Goal: Task Accomplishment & Management: Manage account settings

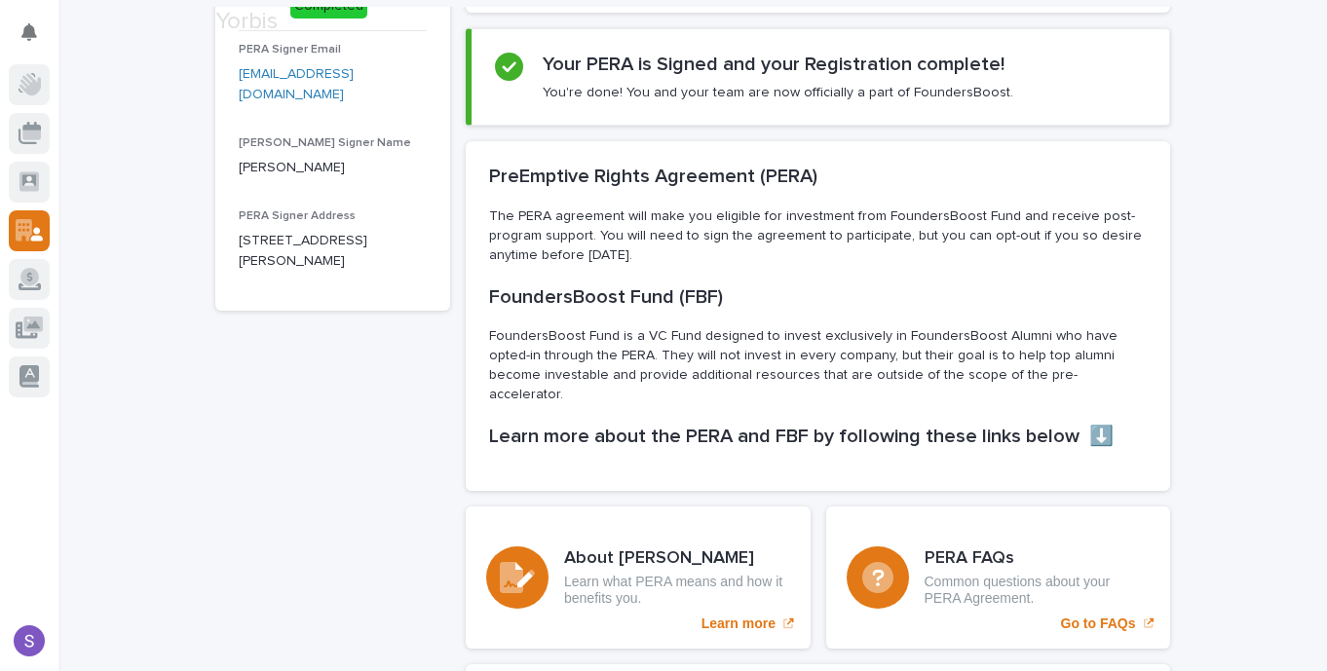
scroll to position [191, 0]
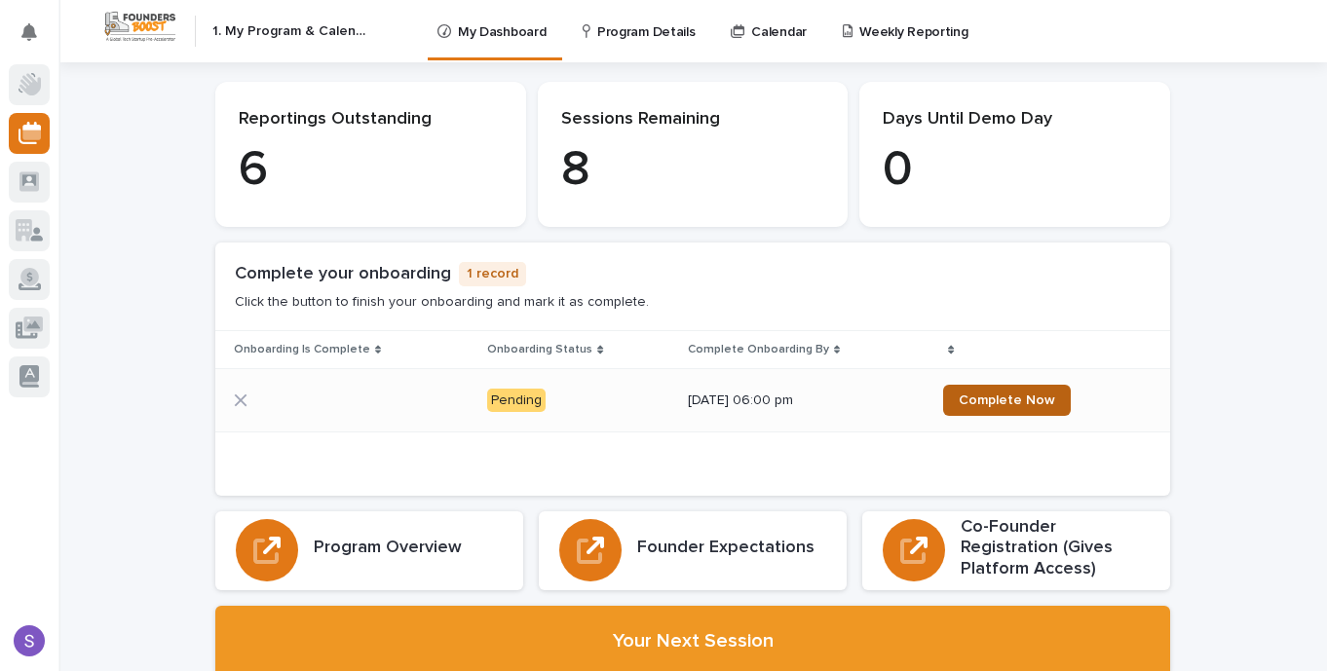
click at [998, 410] on link "Complete Now" at bounding box center [1007, 400] width 128 height 31
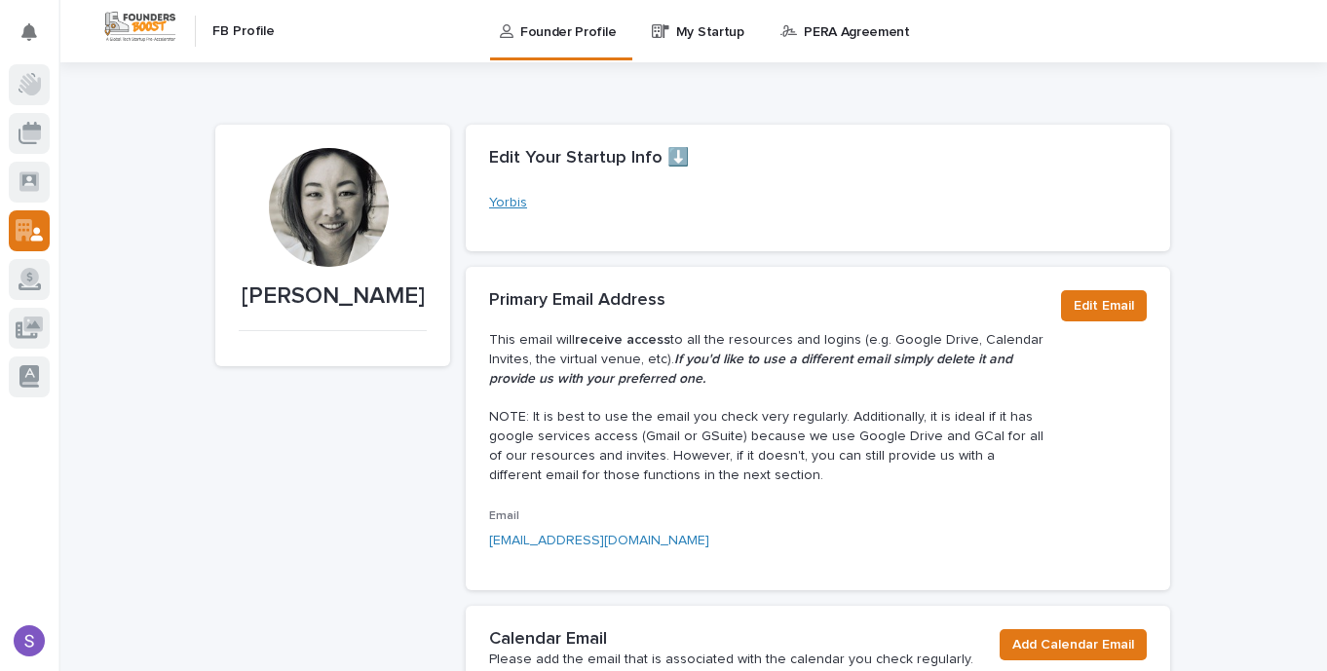
click at [502, 197] on link "Yorbis" at bounding box center [508, 203] width 38 height 20
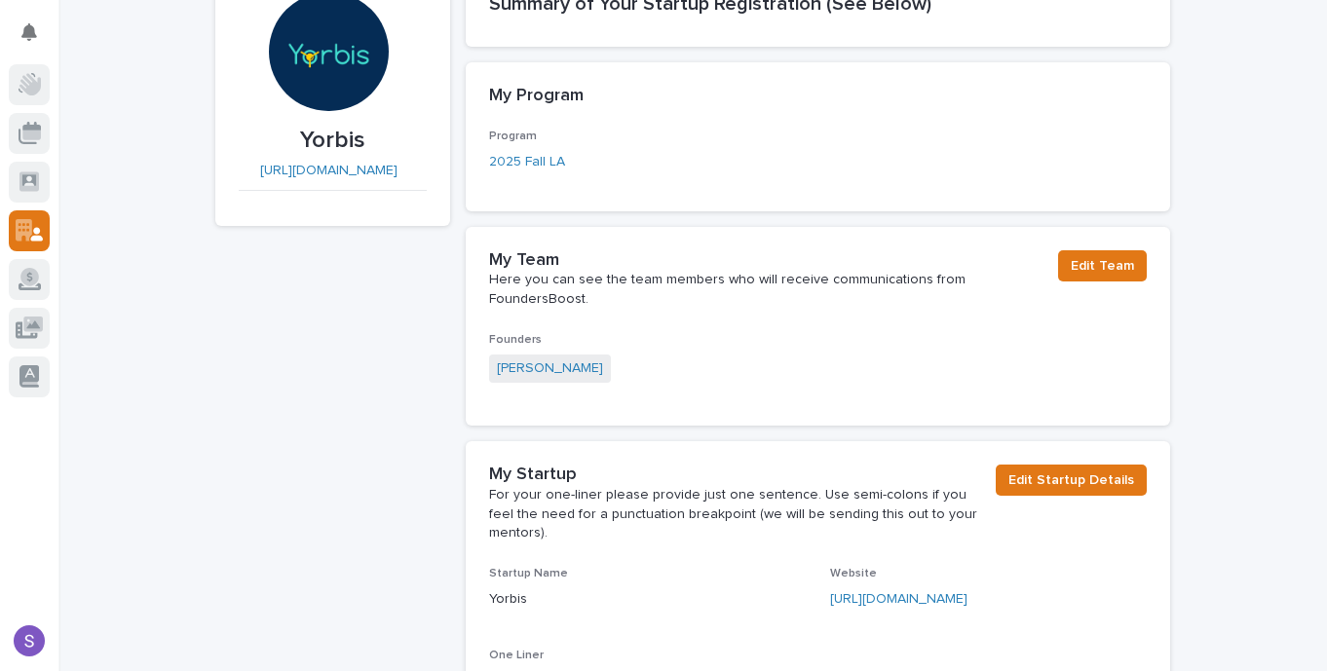
scroll to position [159, 0]
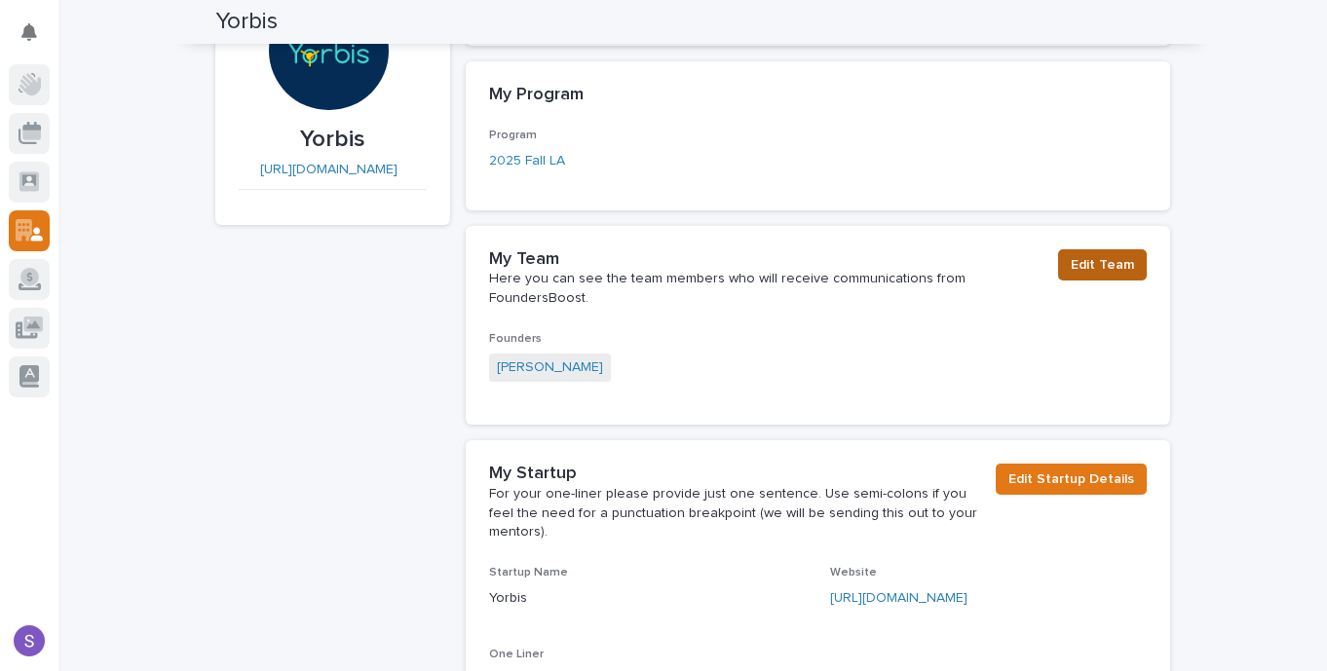
click at [1083, 270] on span "Edit Team" at bounding box center [1102, 264] width 63 height 19
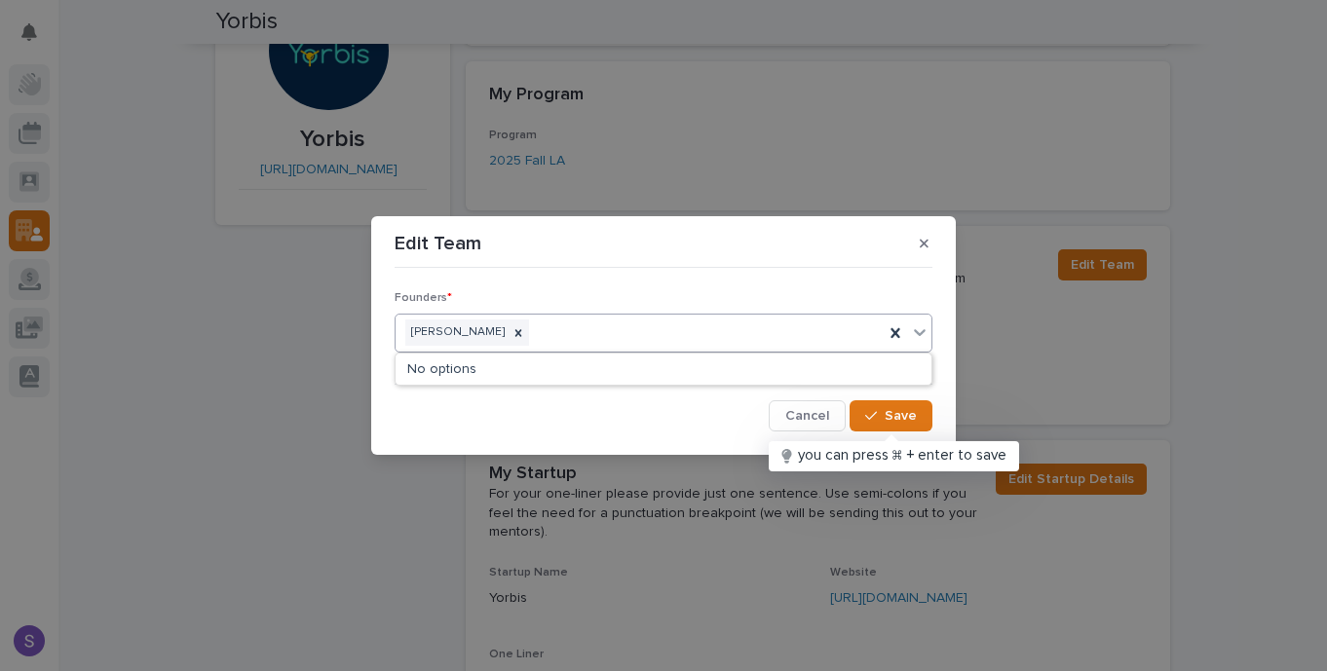
click at [640, 325] on div "Sun Migliacci" at bounding box center [640, 333] width 488 height 34
type input "anant"
click at [817, 414] on span "Cancel" at bounding box center [807, 416] width 44 height 14
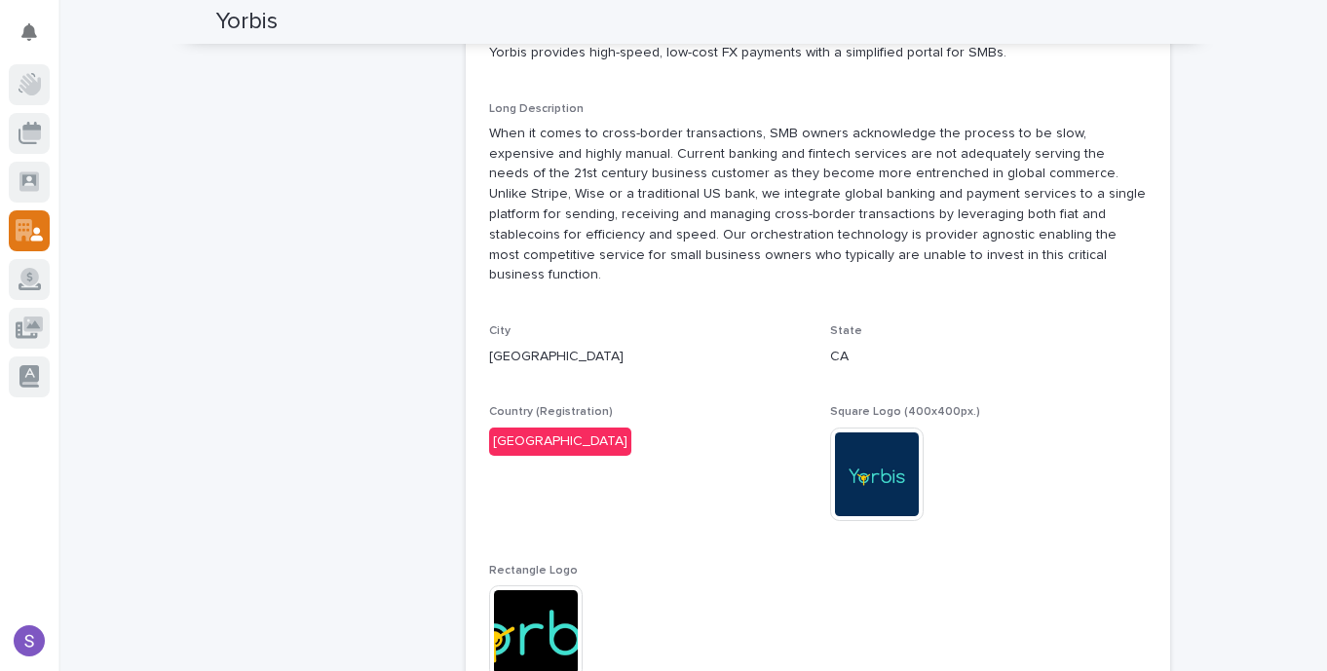
scroll to position [0, 0]
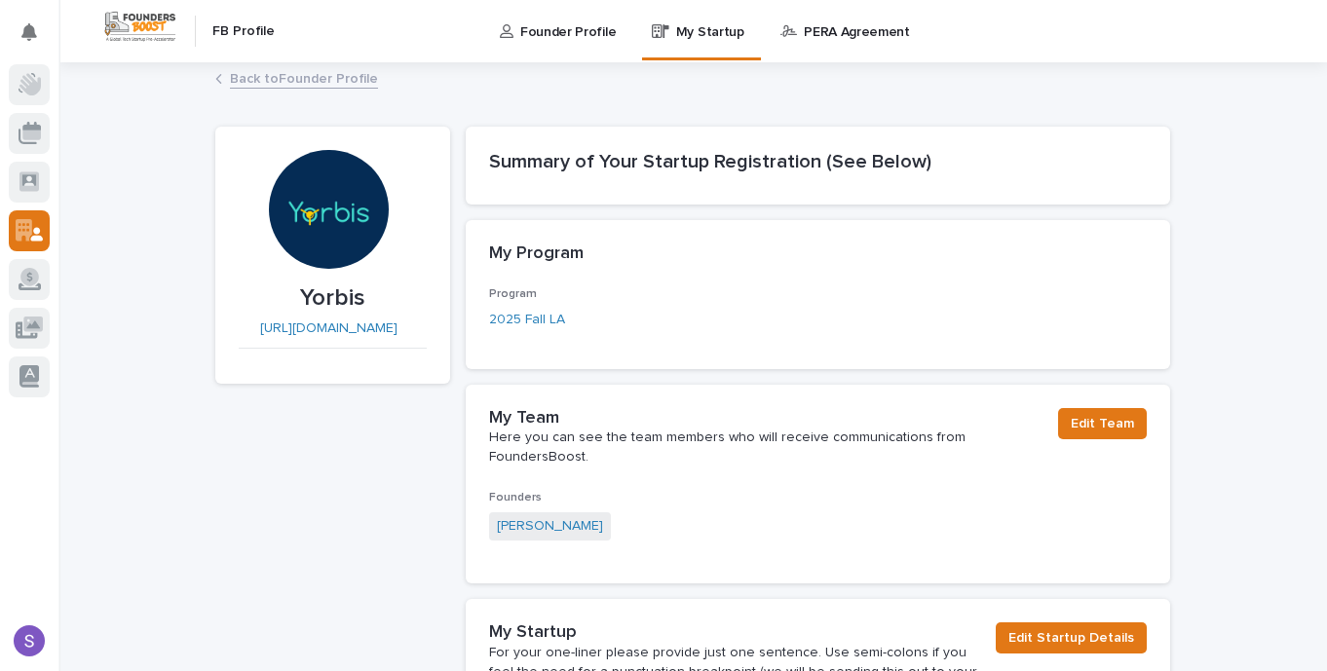
click at [843, 31] on p "PERA Agreement" at bounding box center [857, 20] width 106 height 41
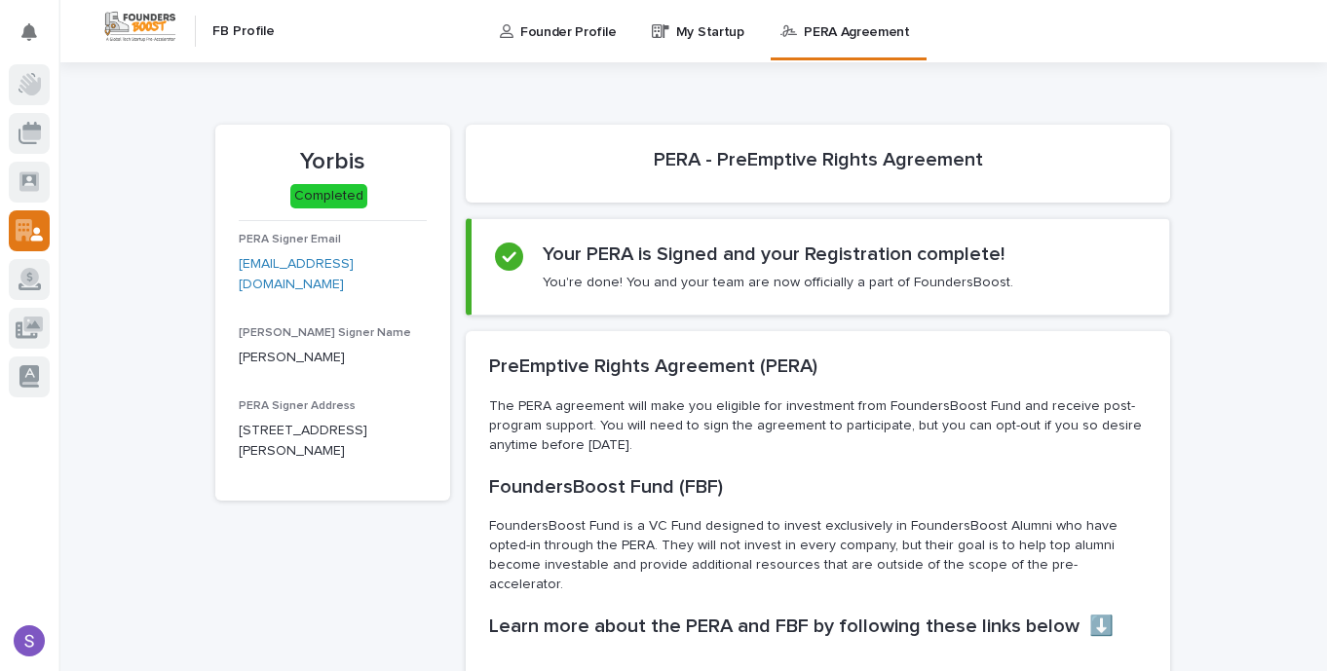
click at [592, 30] on p "Founder Profile" at bounding box center [567, 20] width 95 height 41
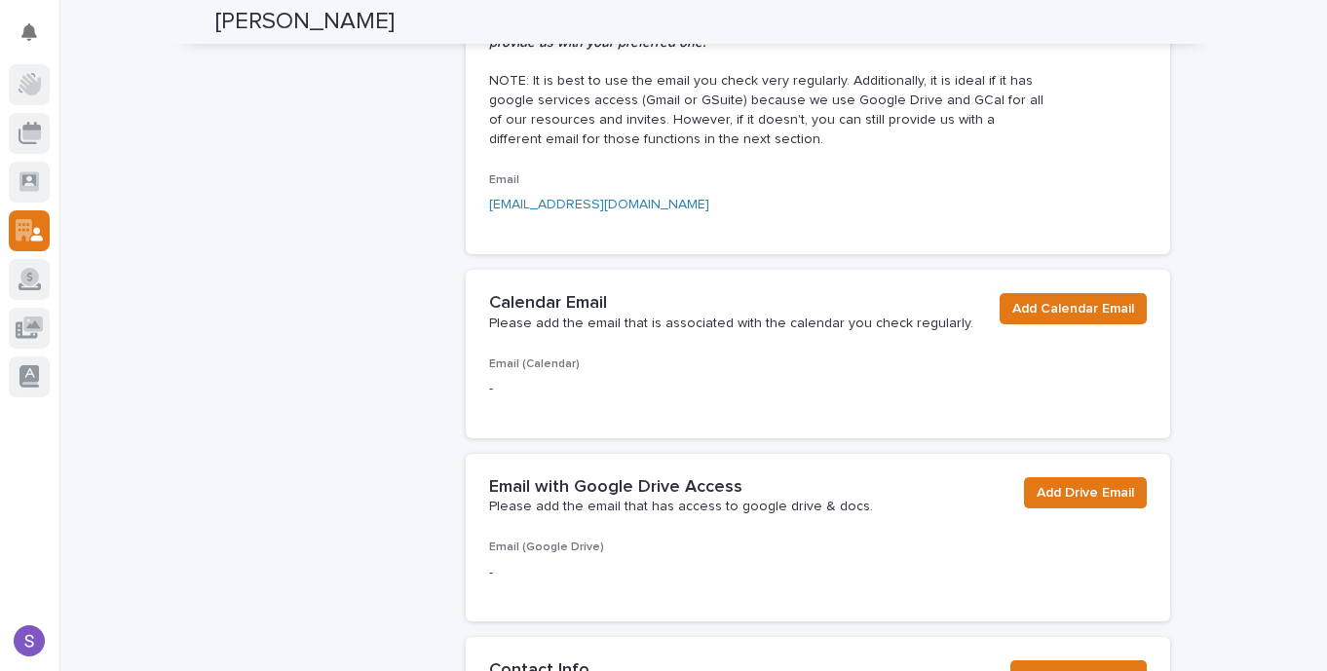
scroll to position [339, 0]
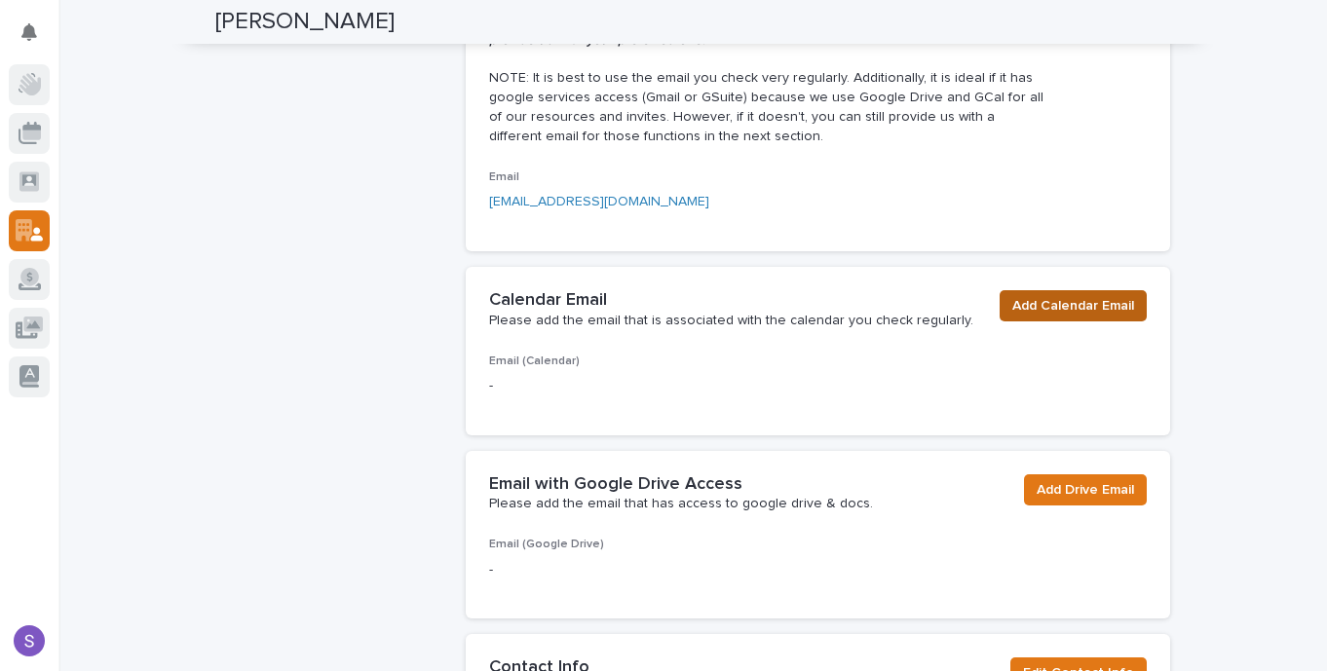
click at [1079, 315] on span "Add Calendar Email" at bounding box center [1073, 305] width 122 height 19
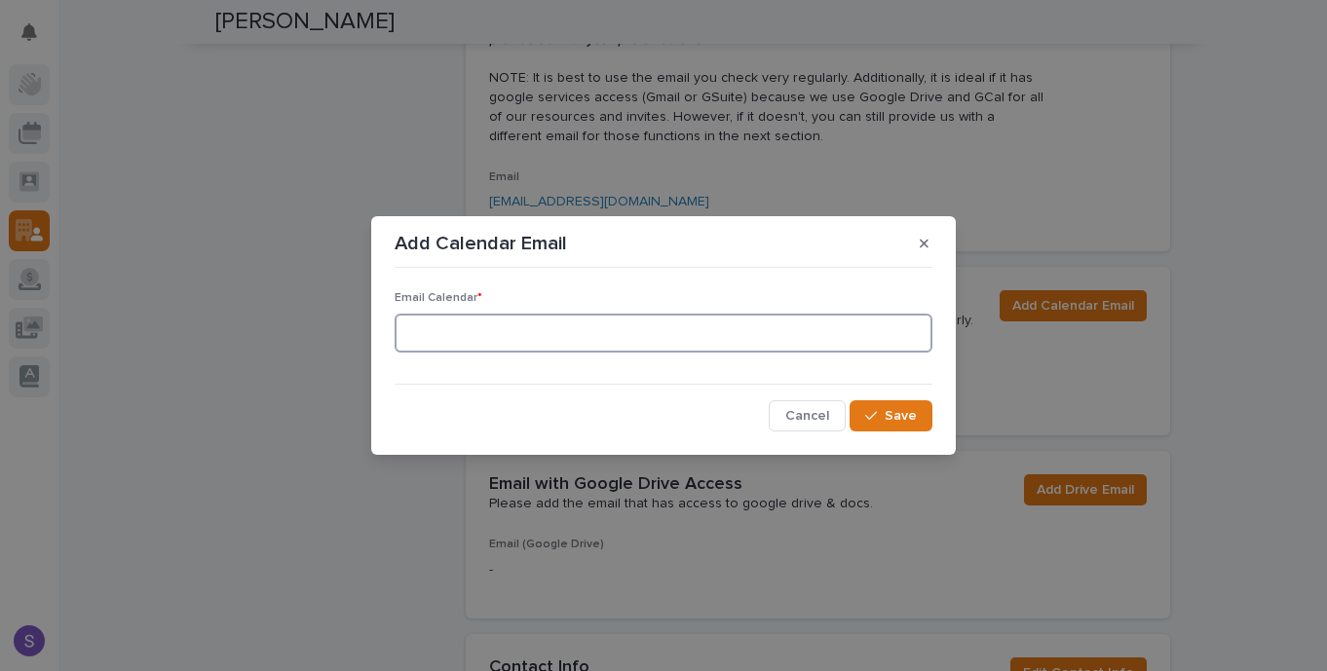
click at [563, 341] on input at bounding box center [664, 333] width 538 height 39
type input "sun@yorbisapp.com"
click at [873, 410] on icon "button" at bounding box center [871, 416] width 12 height 14
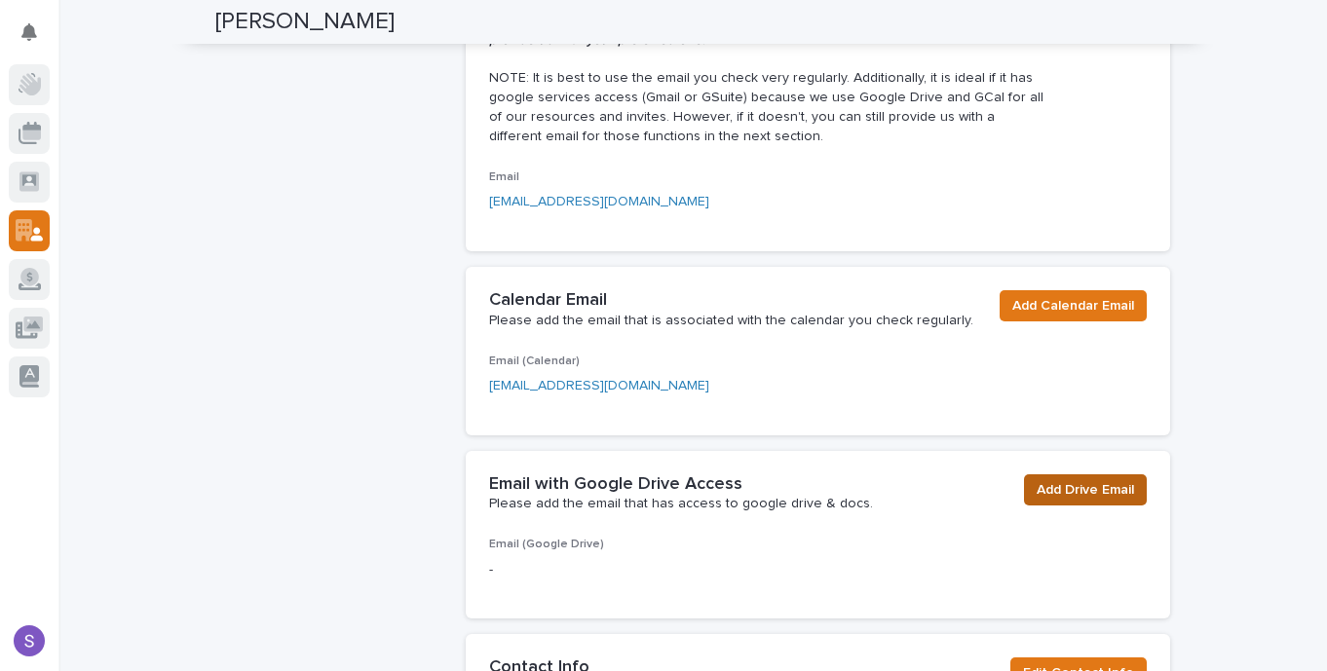
click at [1101, 487] on span "Add Drive Email" at bounding box center [1085, 489] width 97 height 19
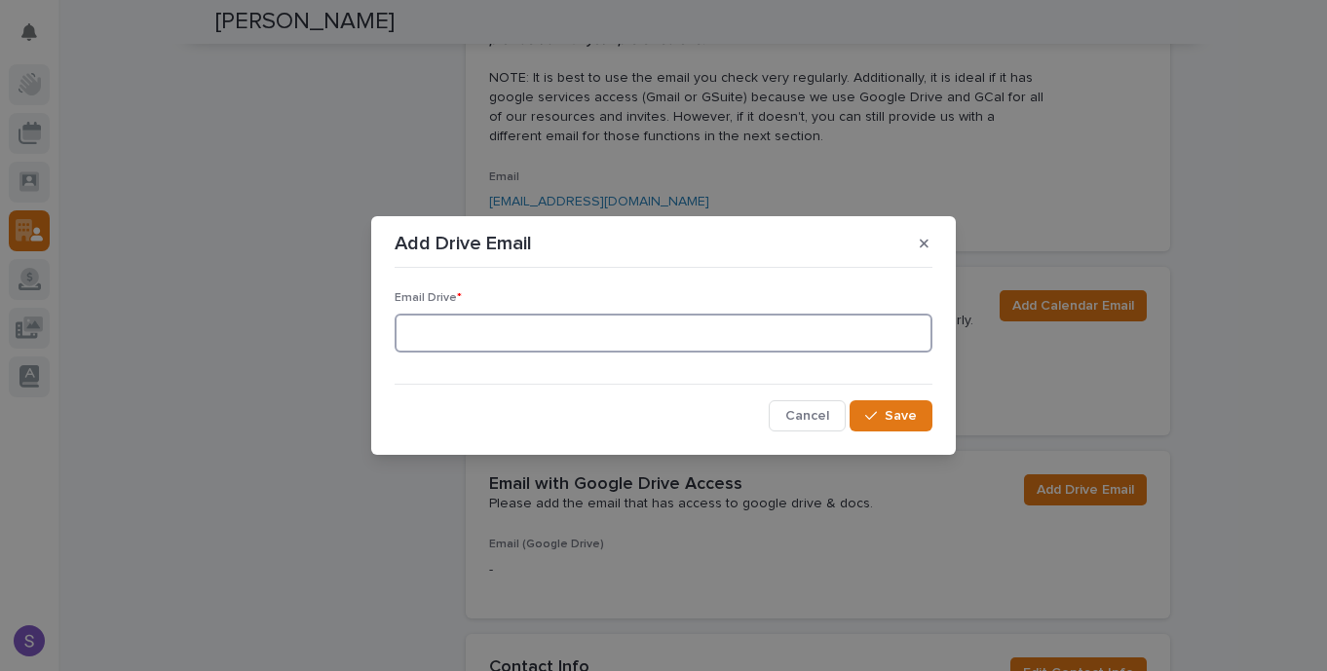
click at [677, 333] on input at bounding box center [664, 333] width 538 height 39
type input "sun@yorbisapp.com"
click at [892, 411] on span "Save" at bounding box center [901, 416] width 32 height 14
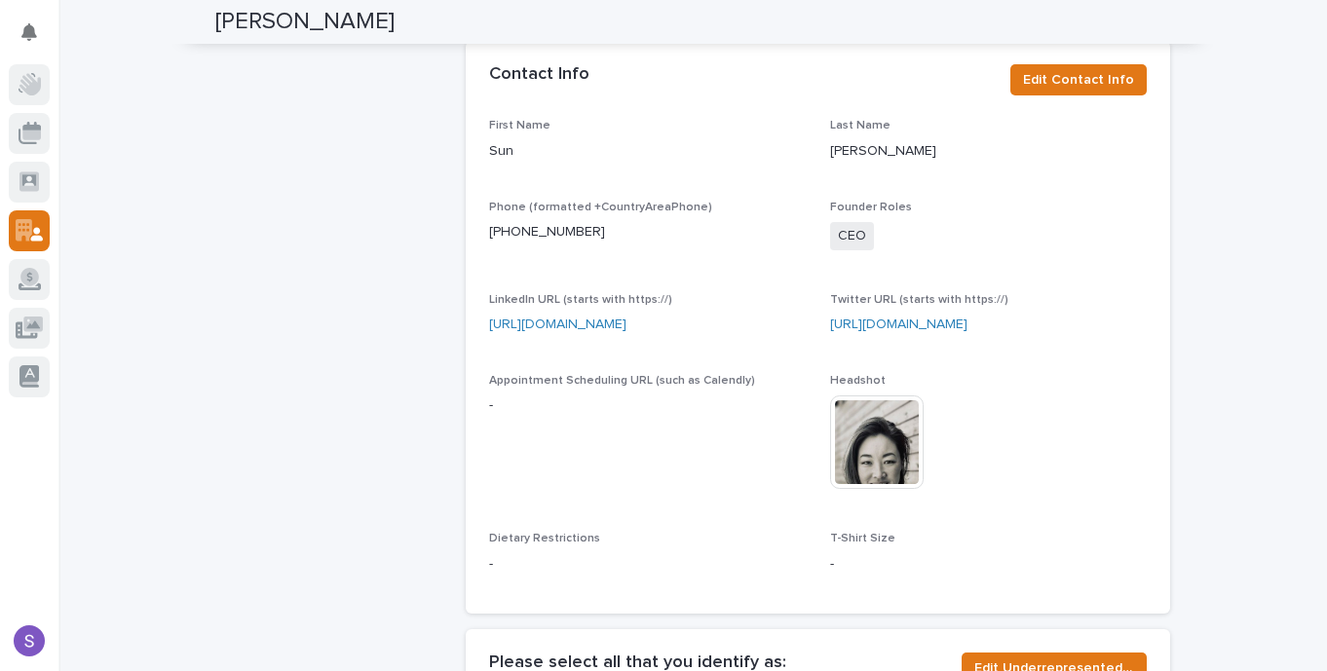
scroll to position [937, 0]
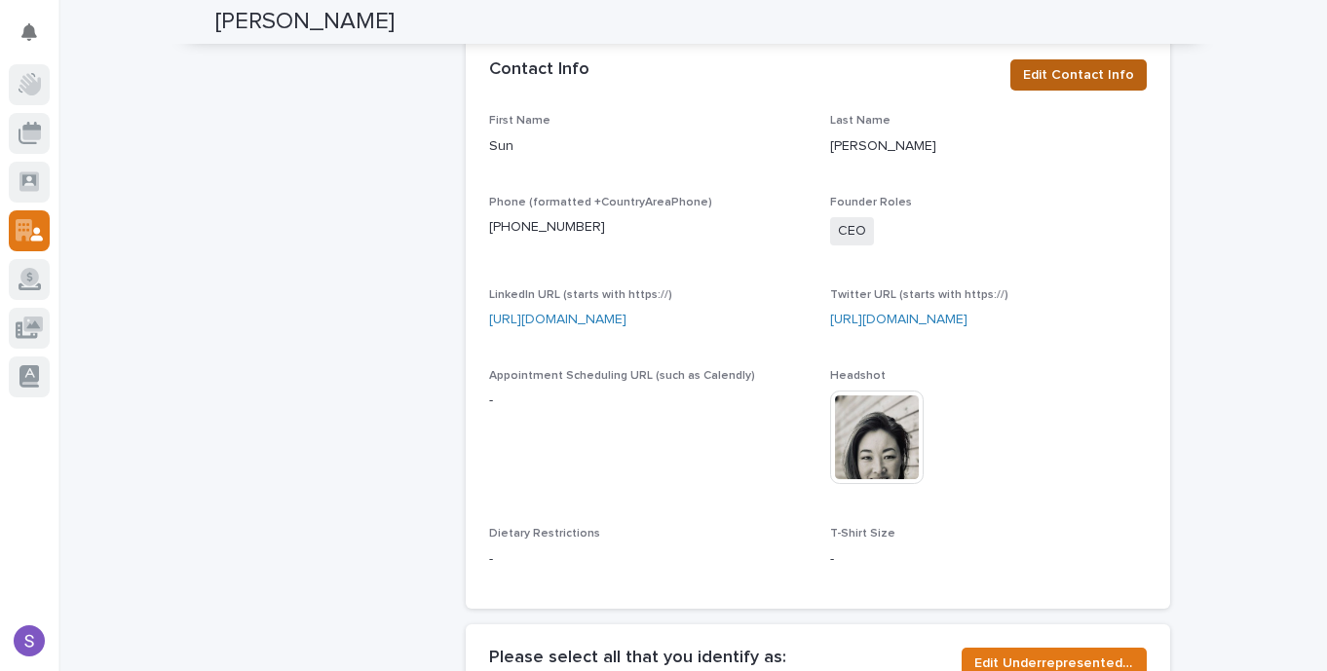
click at [1119, 79] on span "Edit Contact Info" at bounding box center [1078, 74] width 111 height 19
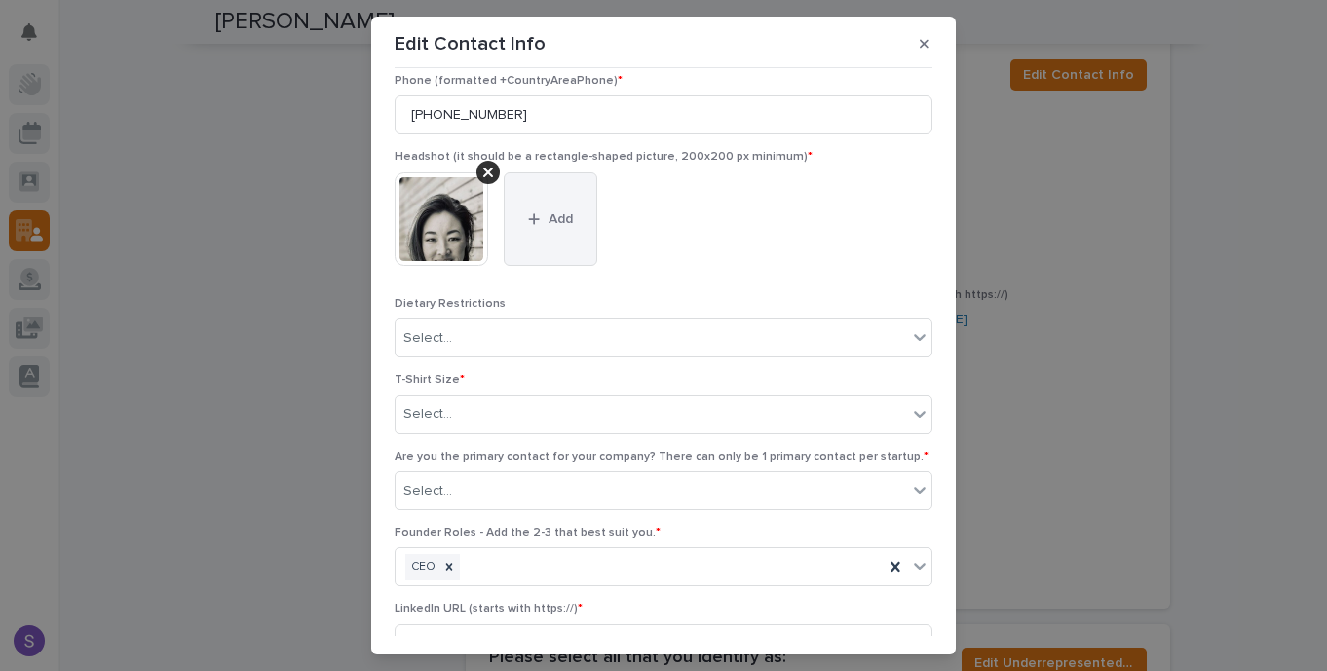
scroll to position [182, 0]
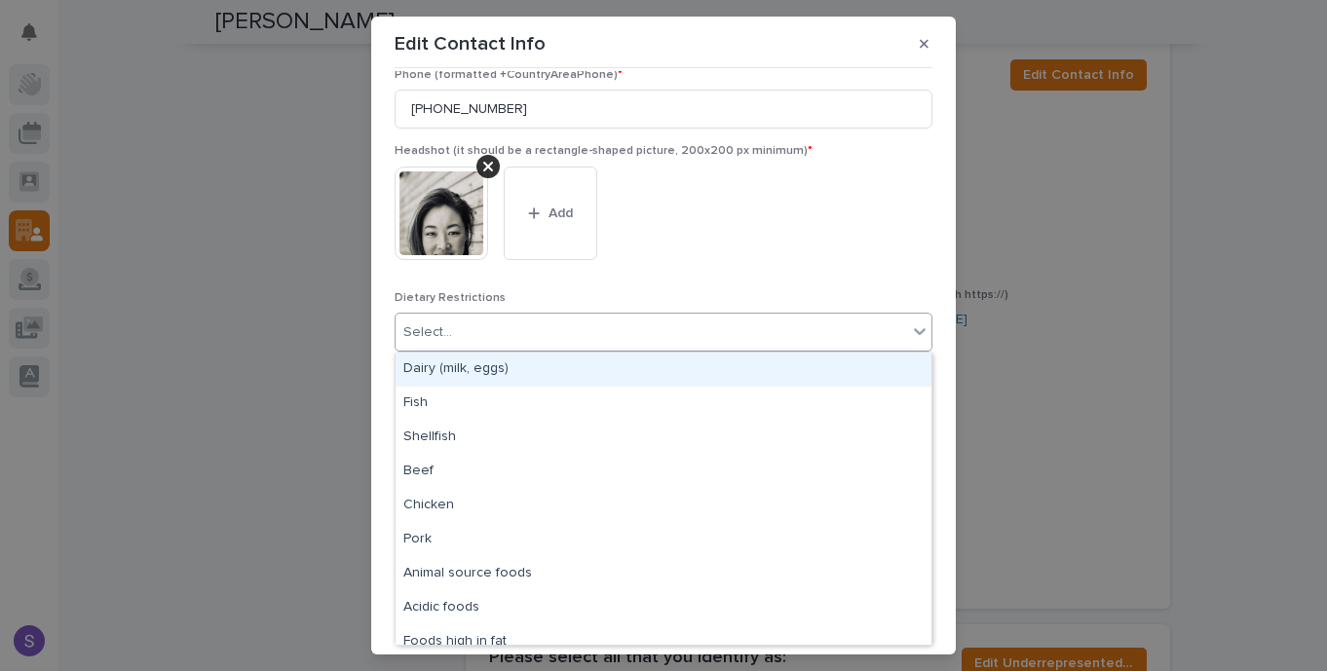
click at [535, 332] on div "Select..." at bounding box center [652, 333] width 512 height 32
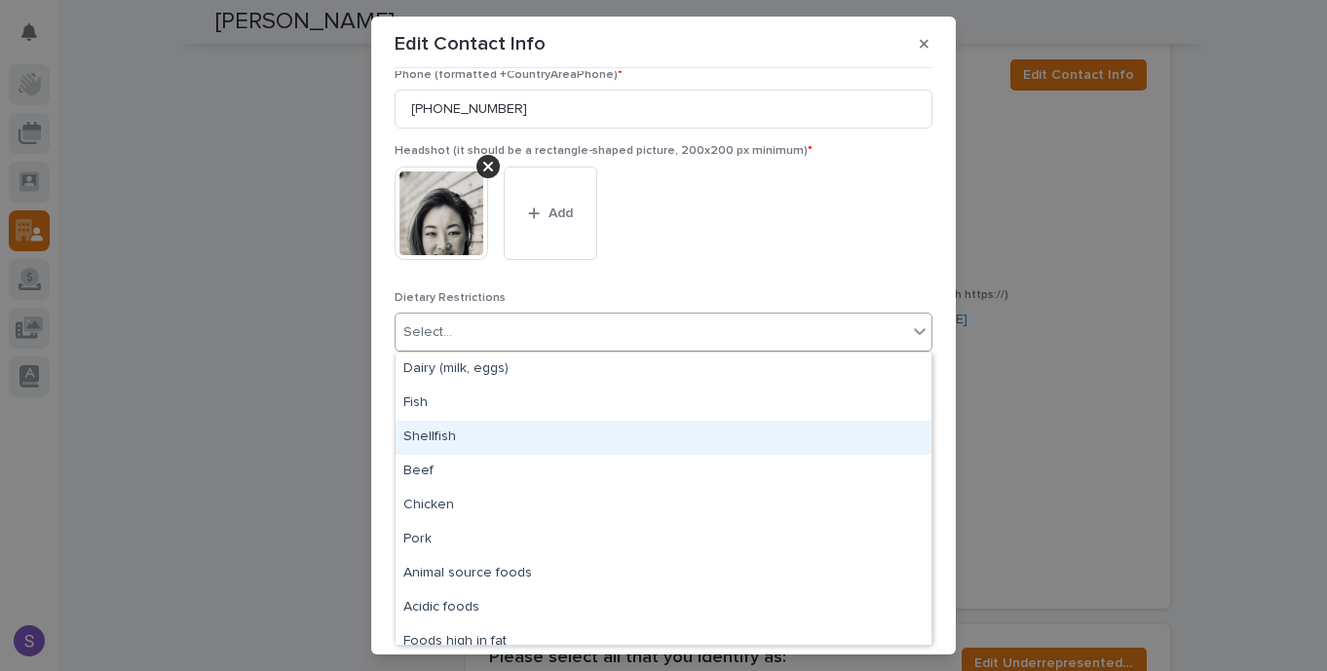
scroll to position [219, 0]
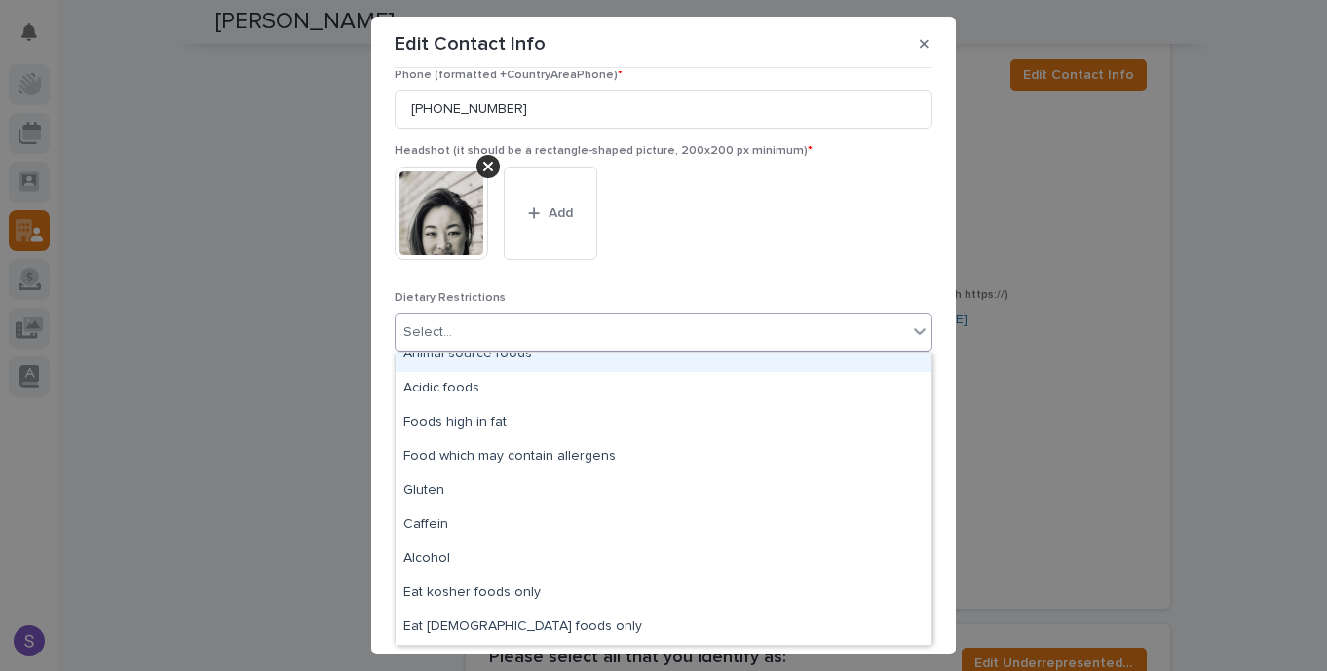
click at [646, 280] on div "Headshot (it should be a rectangle-shaped picture, 200x200 px minimum) * This f…" at bounding box center [664, 217] width 538 height 146
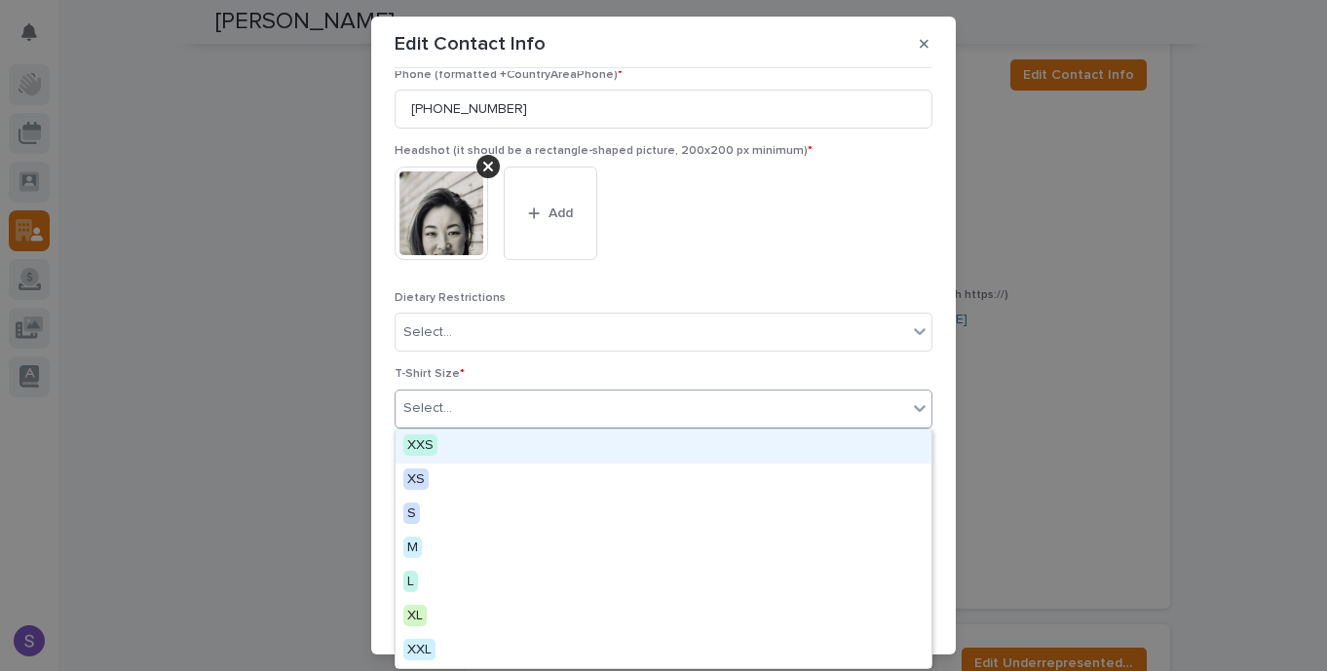
click at [628, 410] on div "Select..." at bounding box center [652, 409] width 512 height 32
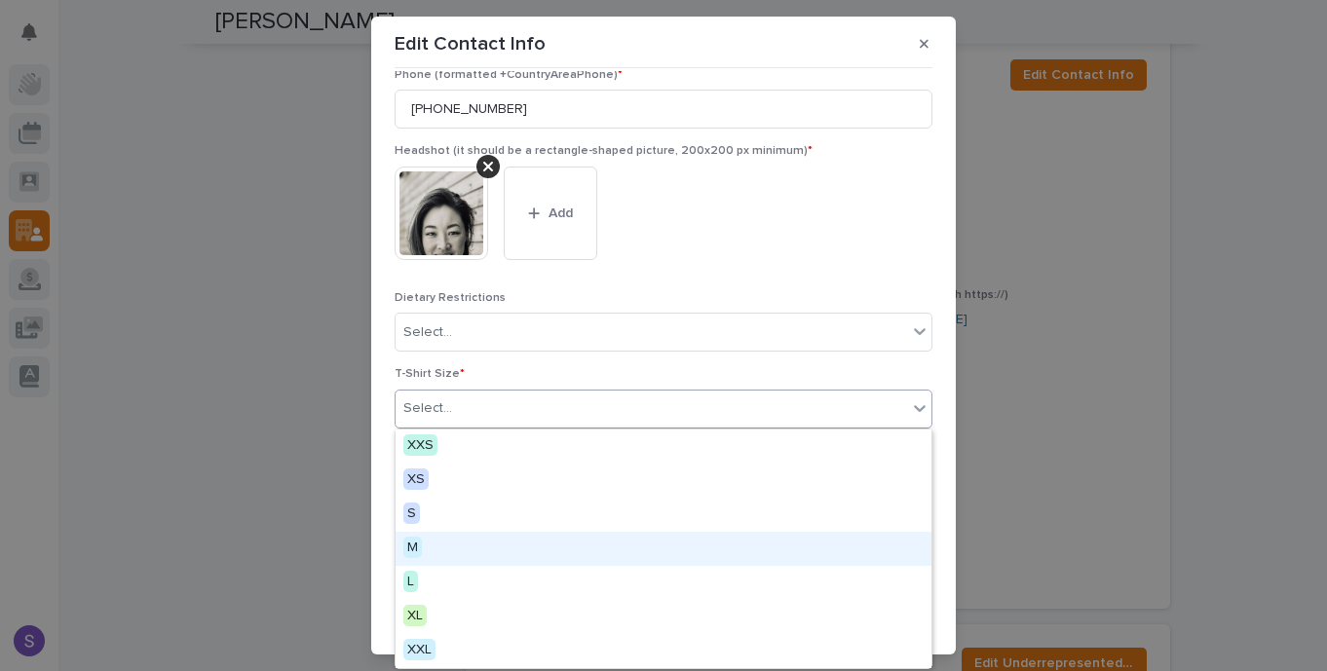
click at [621, 559] on div "M" at bounding box center [664, 549] width 536 height 34
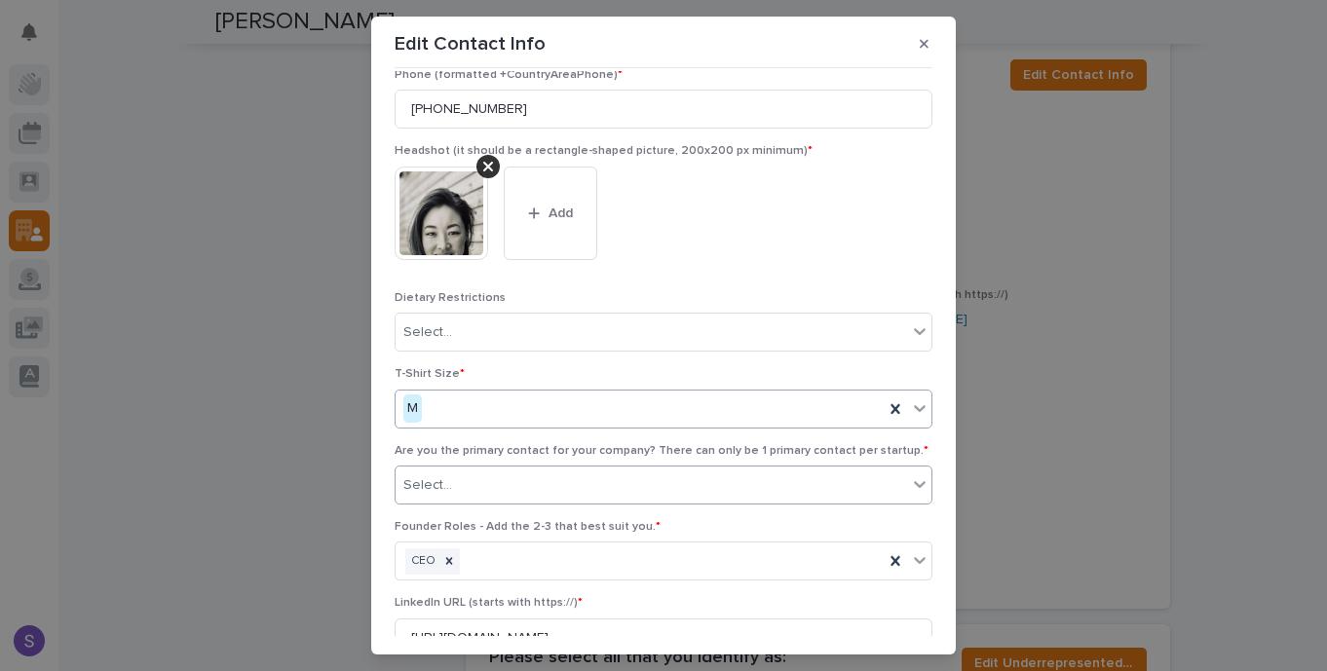
click at [625, 491] on div "Select..." at bounding box center [652, 486] width 512 height 32
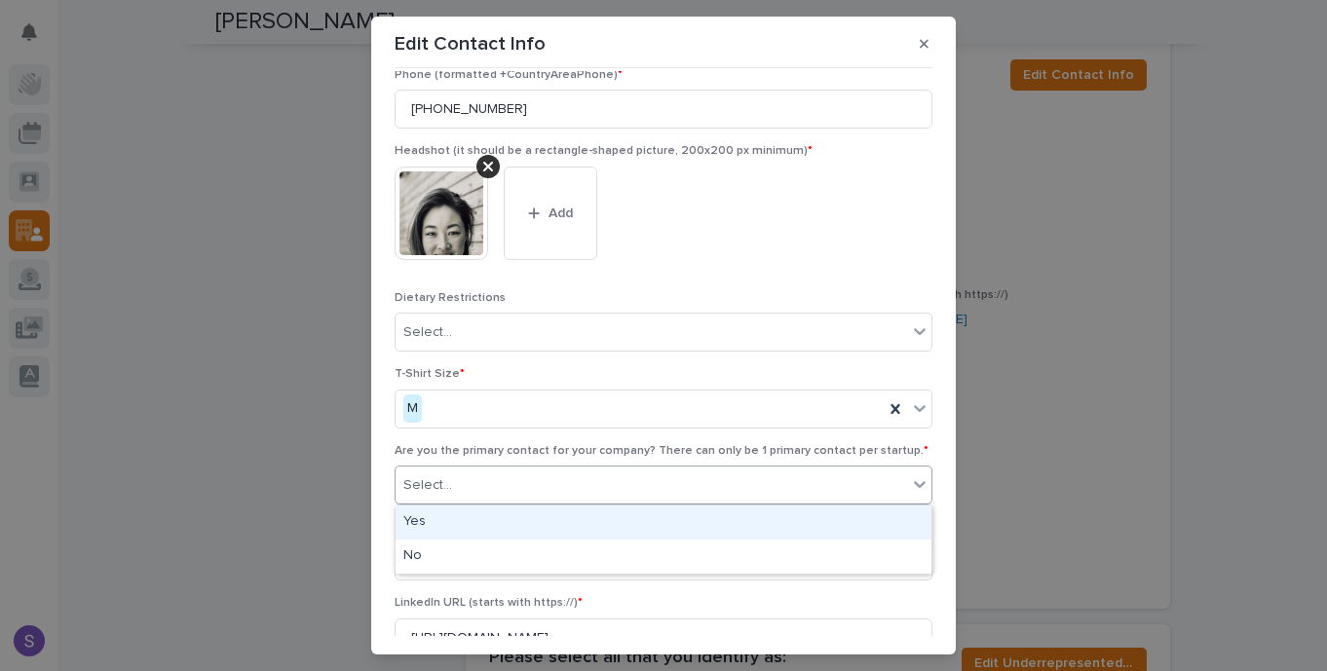
click at [626, 521] on div "Yes" at bounding box center [664, 523] width 536 height 34
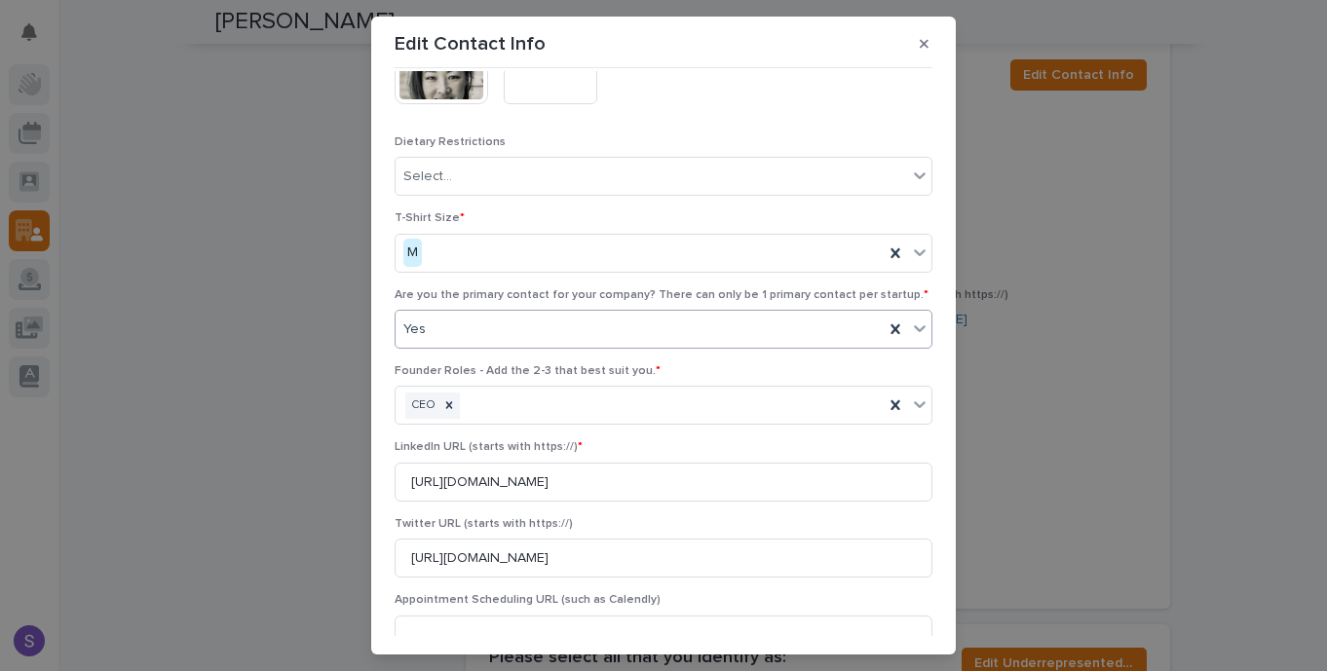
scroll to position [435, 0]
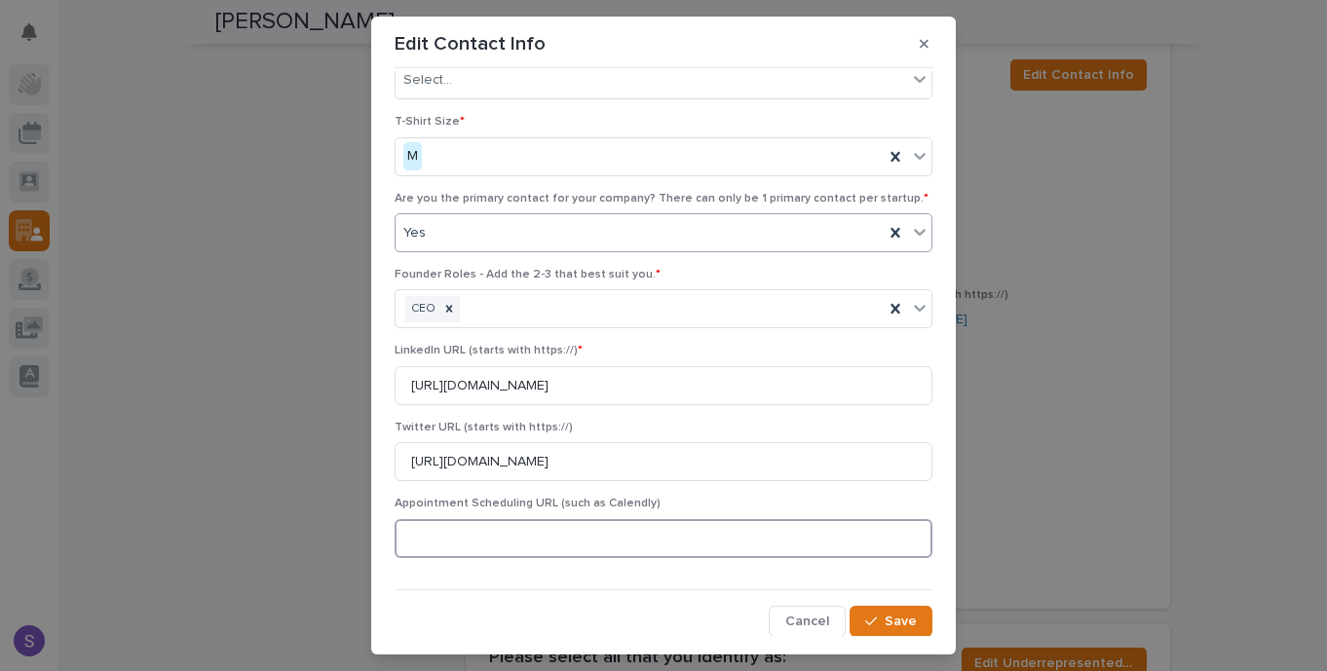
click at [702, 531] on input at bounding box center [664, 538] width 538 height 39
click at [896, 613] on button "Save" at bounding box center [891, 621] width 83 height 31
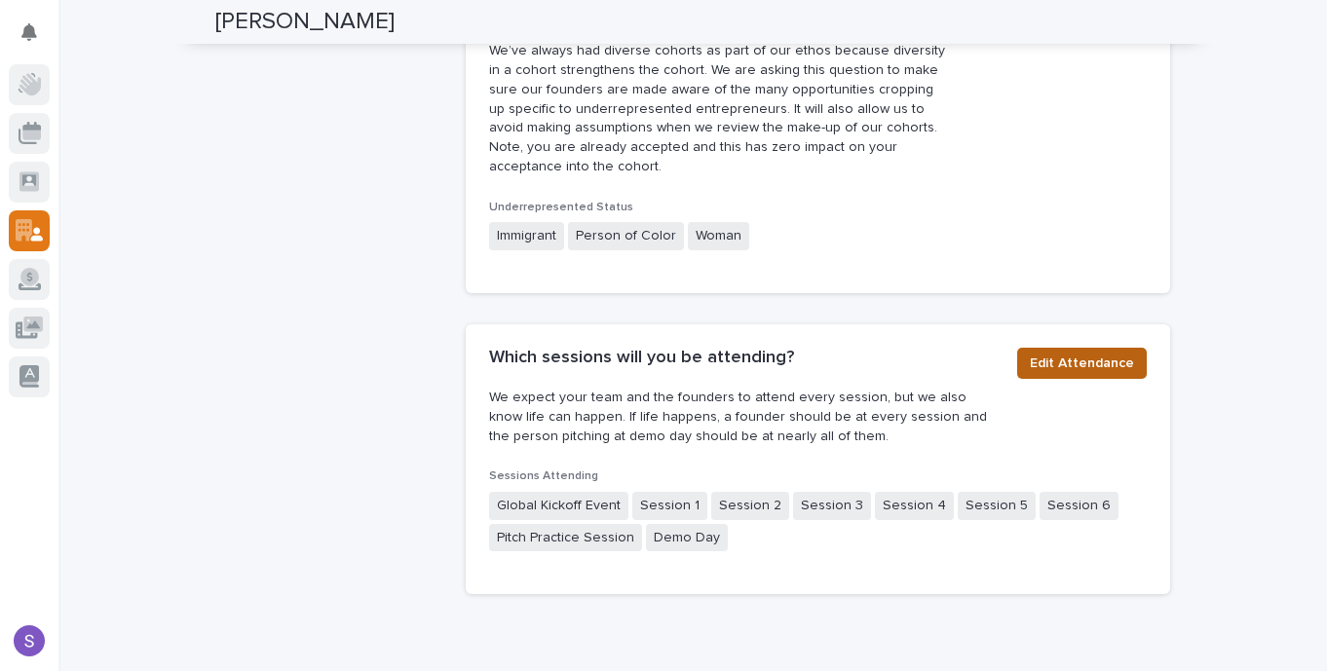
scroll to position [1683, 0]
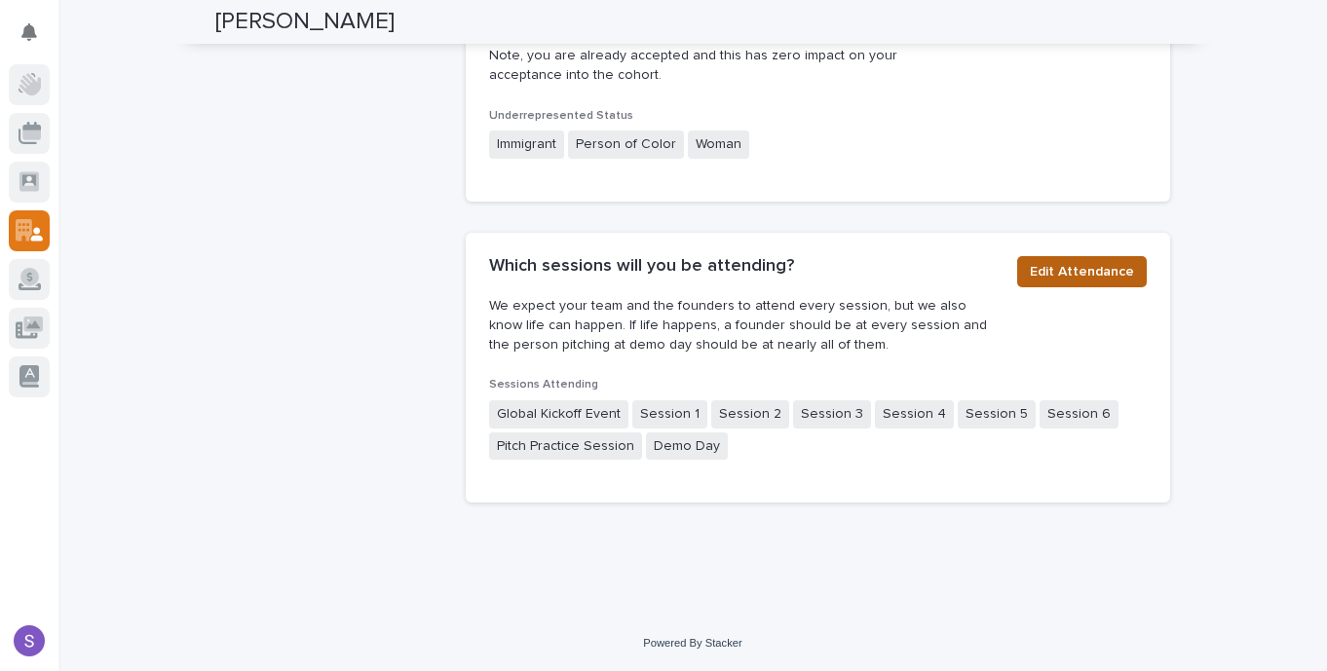
click at [1075, 277] on span "Edit Attendance" at bounding box center [1082, 271] width 104 height 19
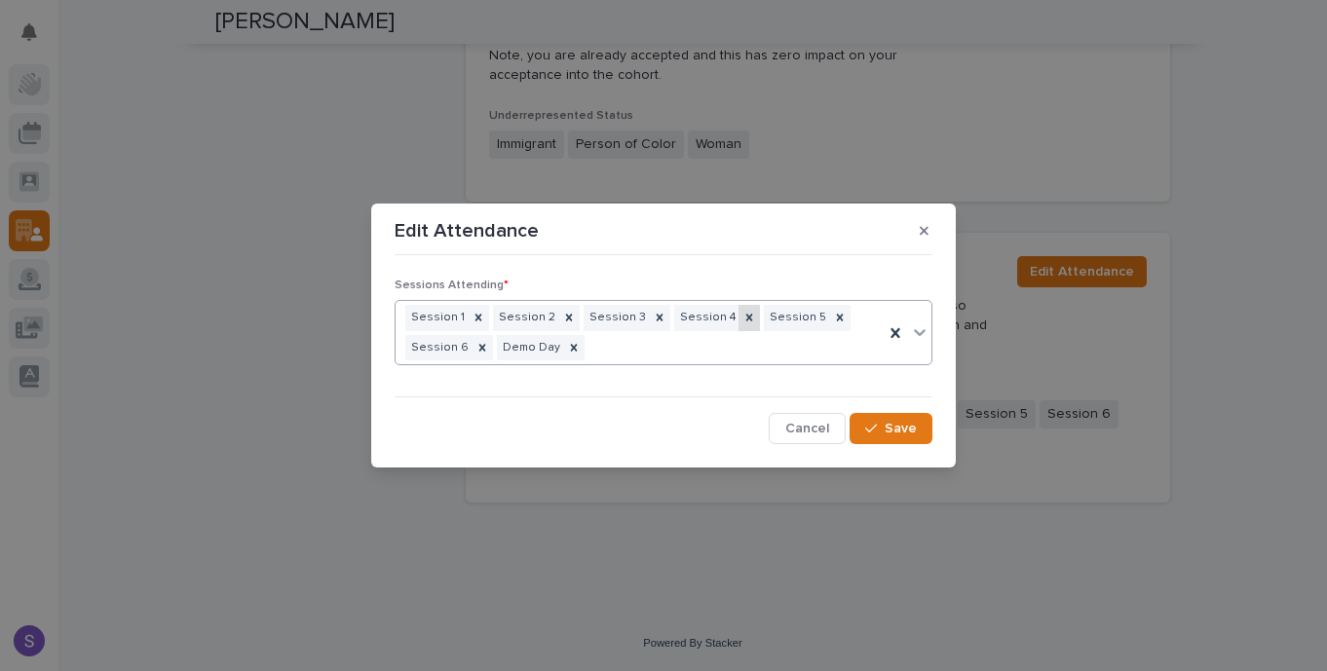
click at [742, 318] on icon at bounding box center [749, 318] width 14 height 14
click at [892, 425] on span "Save" at bounding box center [901, 429] width 32 height 14
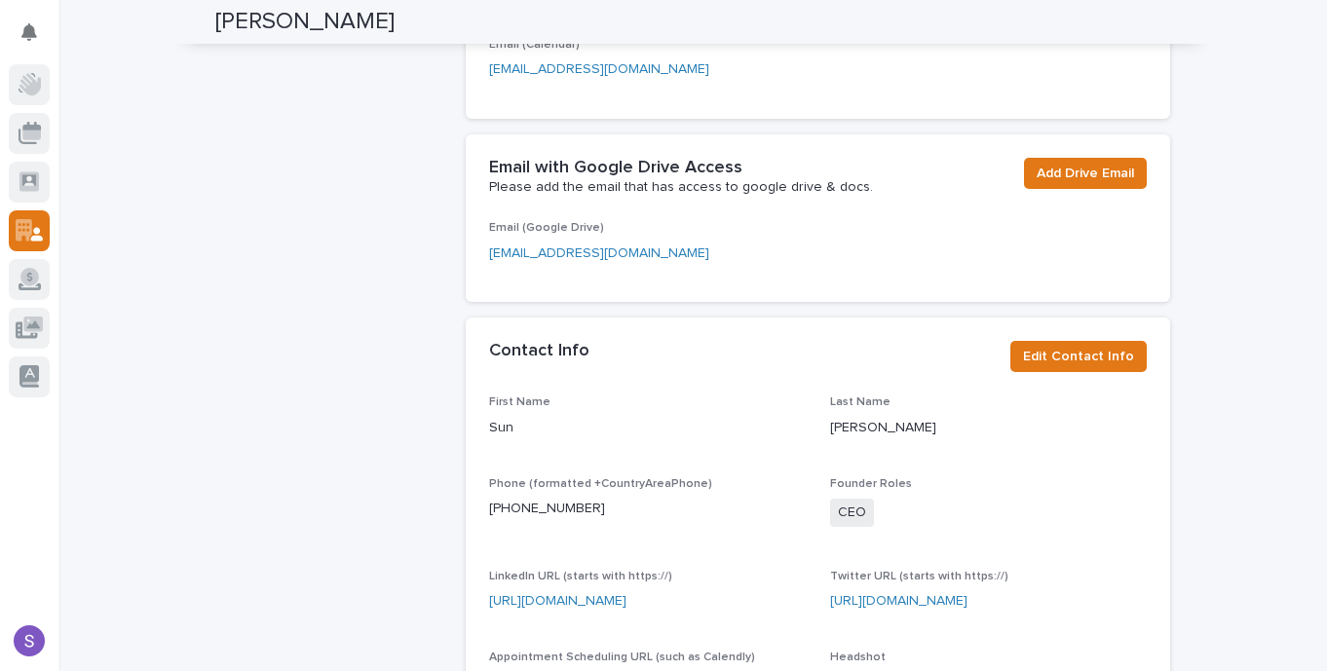
scroll to position [655, 0]
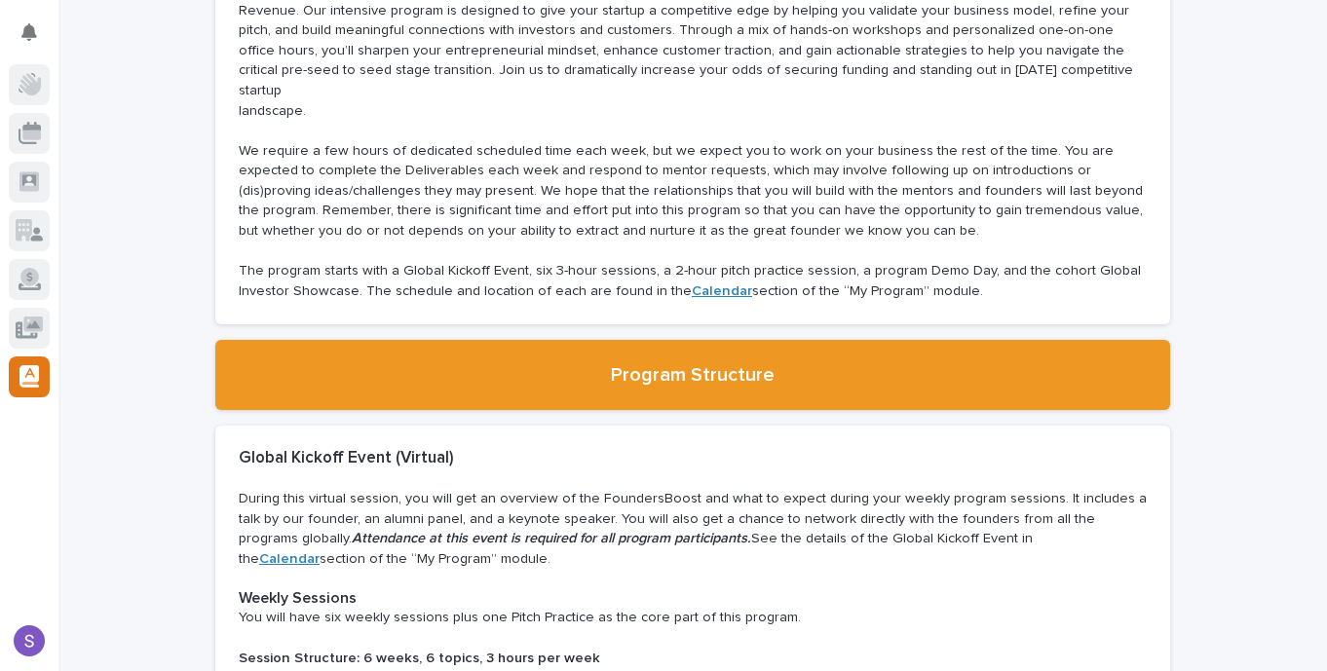
scroll to position [382, 0]
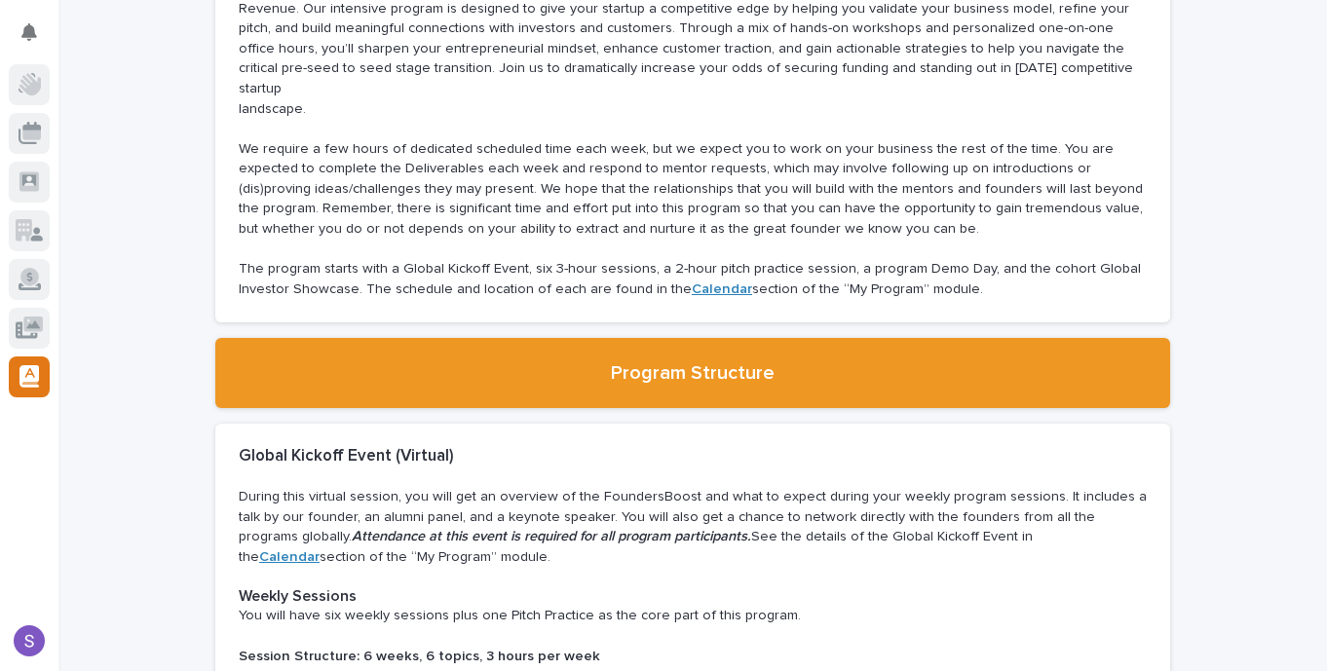
click at [717, 283] on strong "Calendar" at bounding box center [722, 290] width 60 height 14
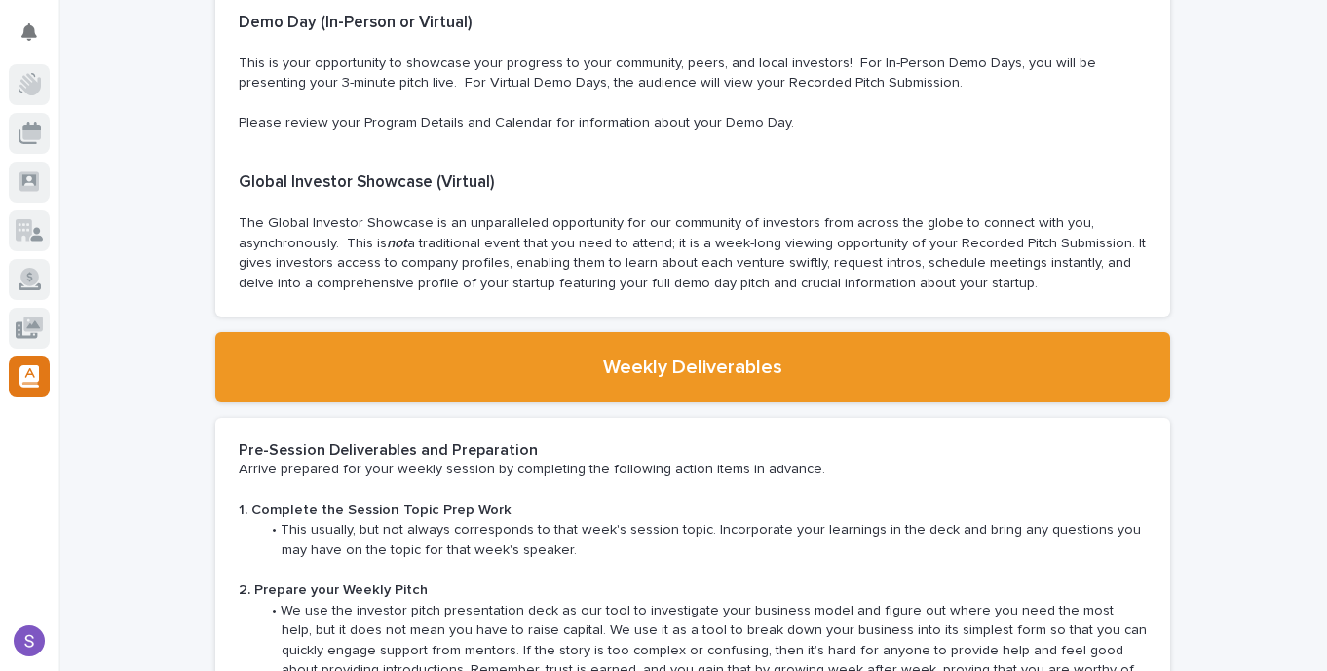
scroll to position [1521, 0]
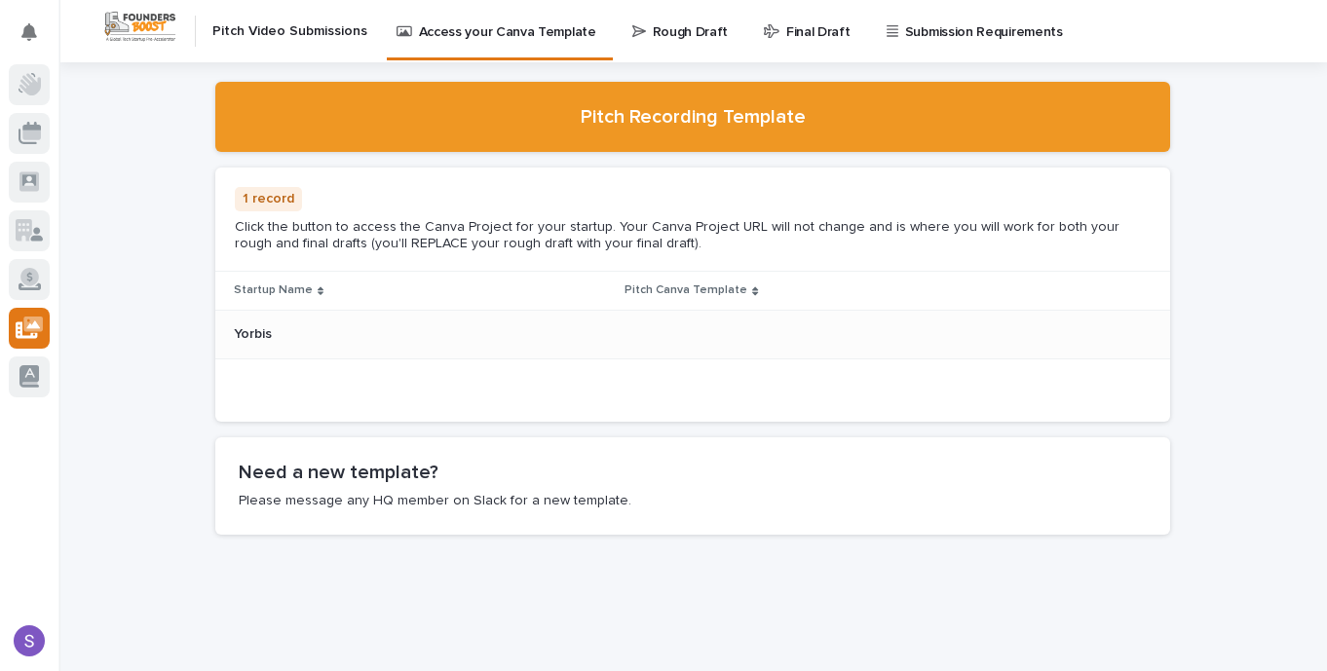
click at [256, 330] on p "Yorbis" at bounding box center [255, 333] width 42 height 20
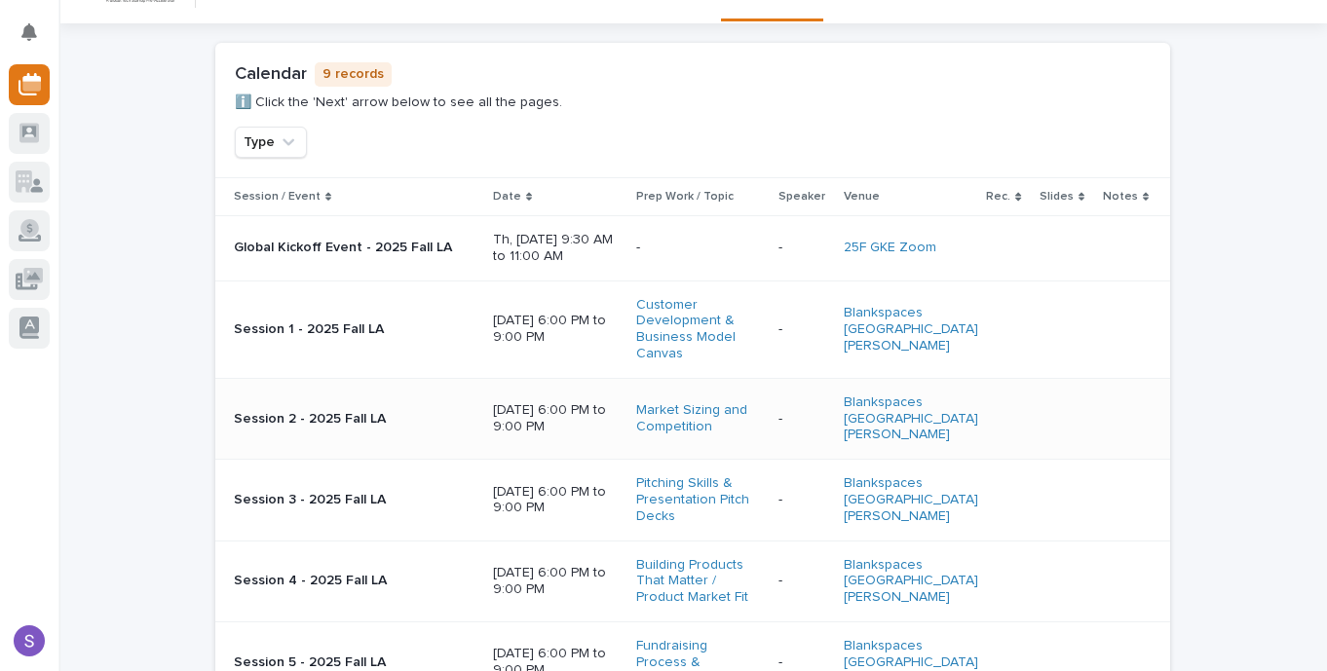
scroll to position [49, 0]
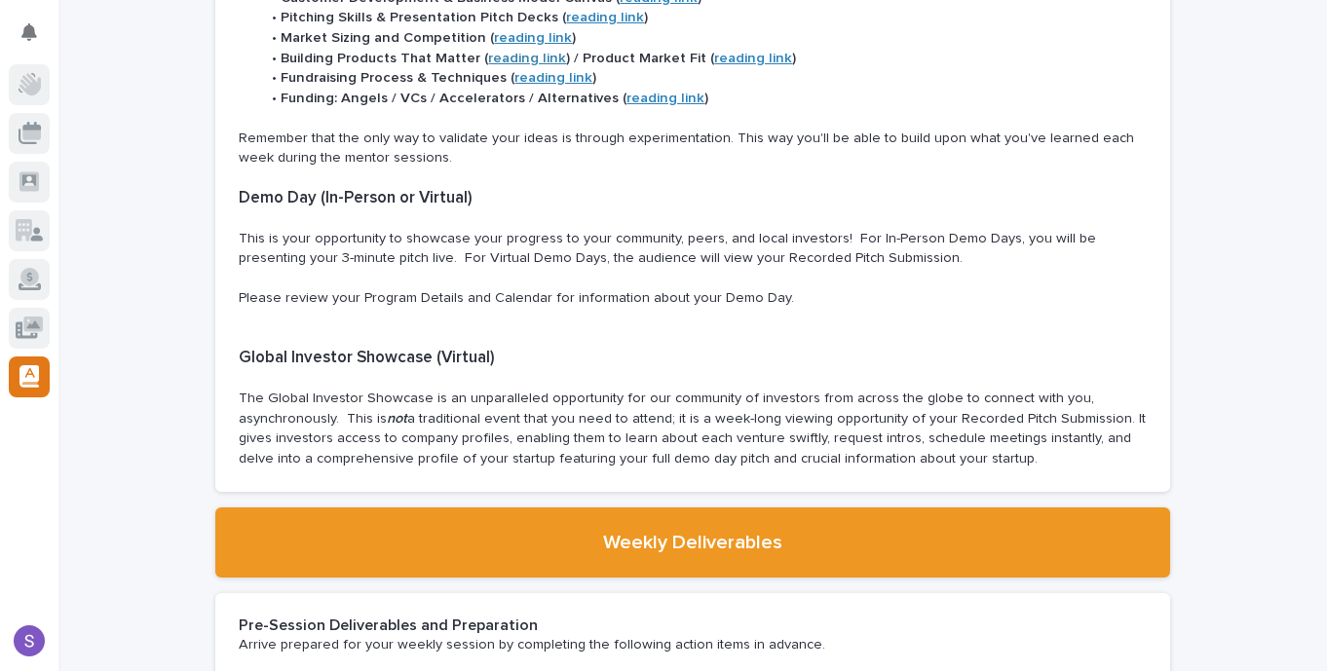
scroll to position [1327, 0]
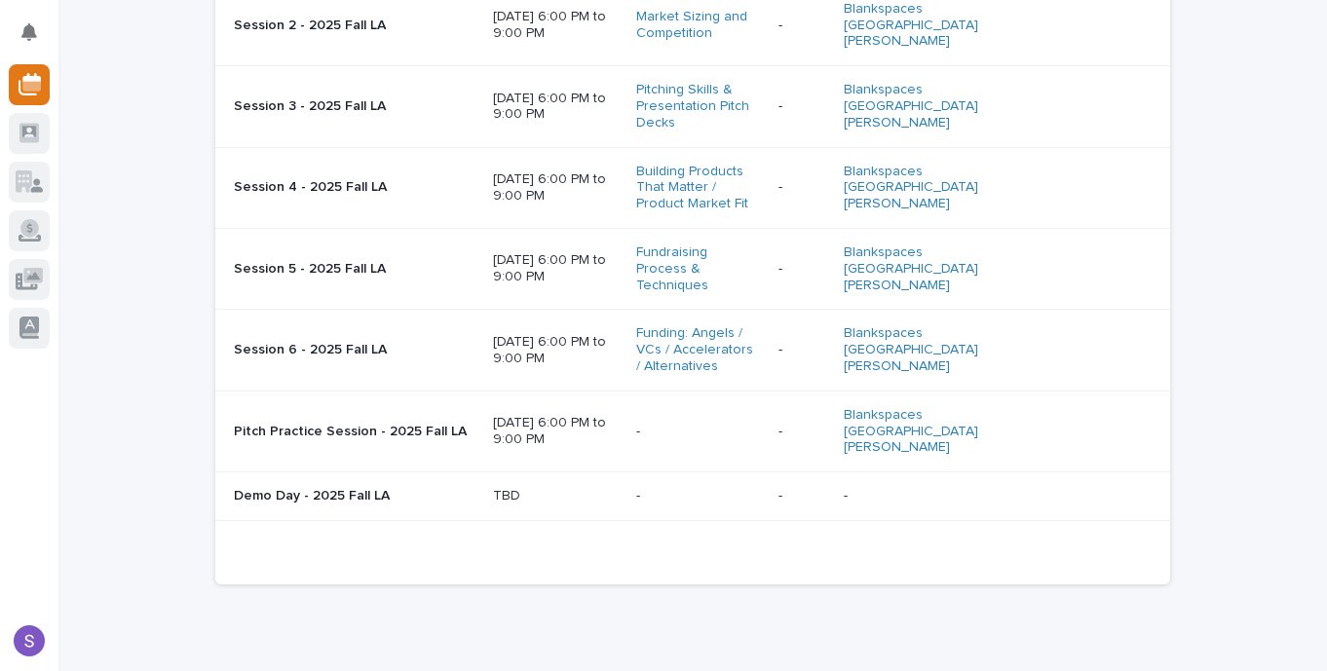
scroll to position [425, 0]
